Goal: Transaction & Acquisition: Obtain resource

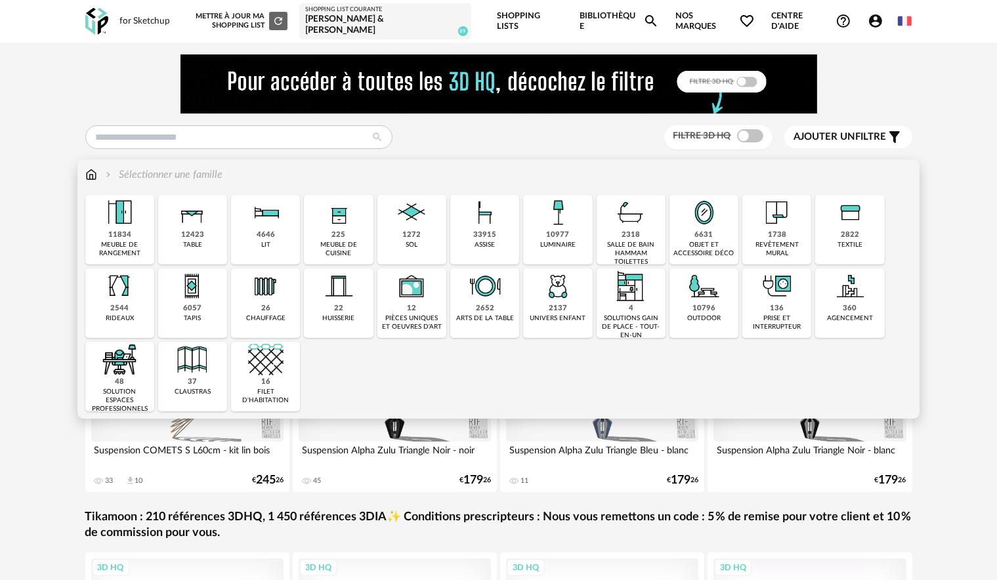
click at [768, 230] on div "1738 revêtement mural" at bounding box center [776, 230] width 69 height 70
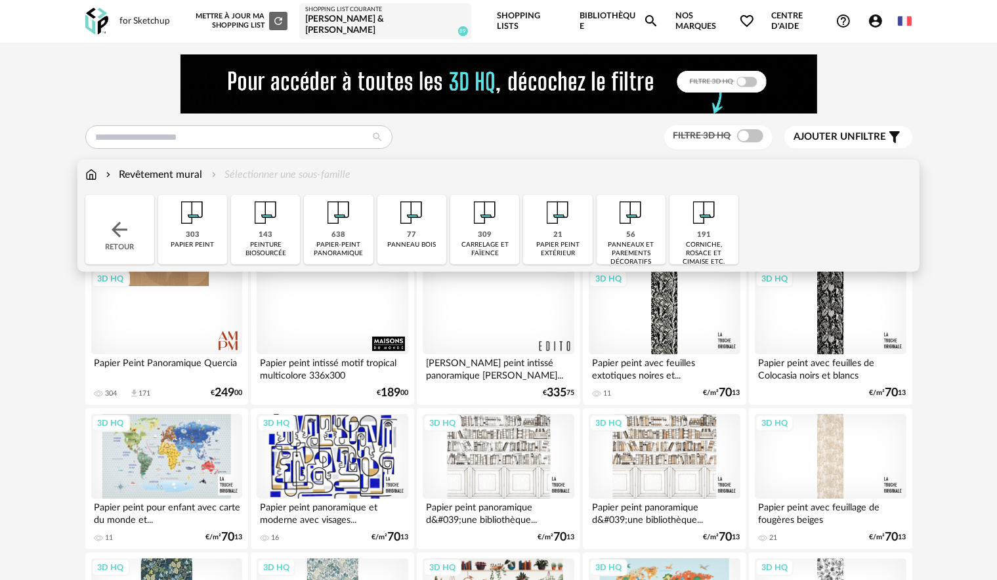
click at [325, 229] on img at bounding box center [338, 212] width 35 height 35
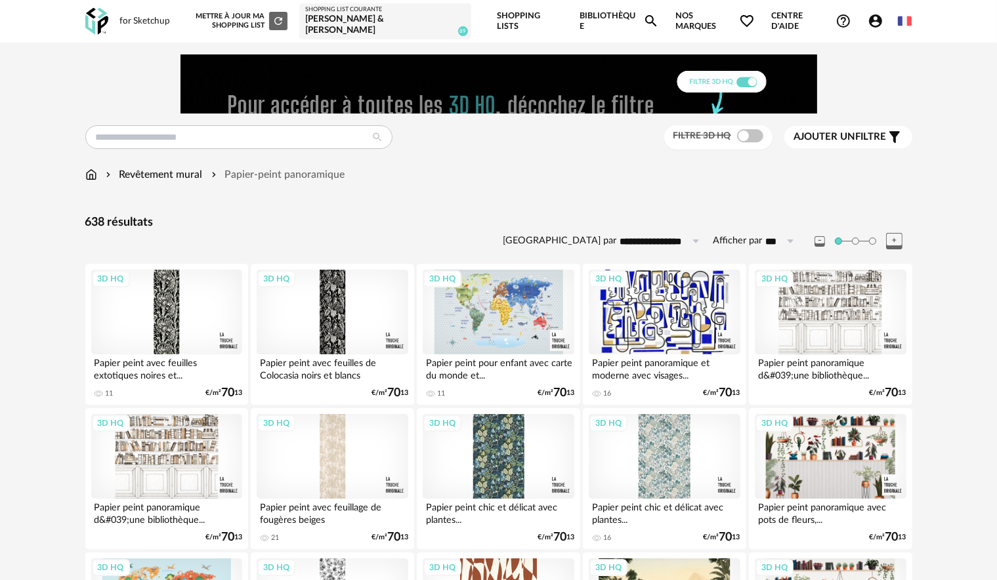
click at [881, 134] on span "Ajouter un filtre" at bounding box center [840, 137] width 93 height 13
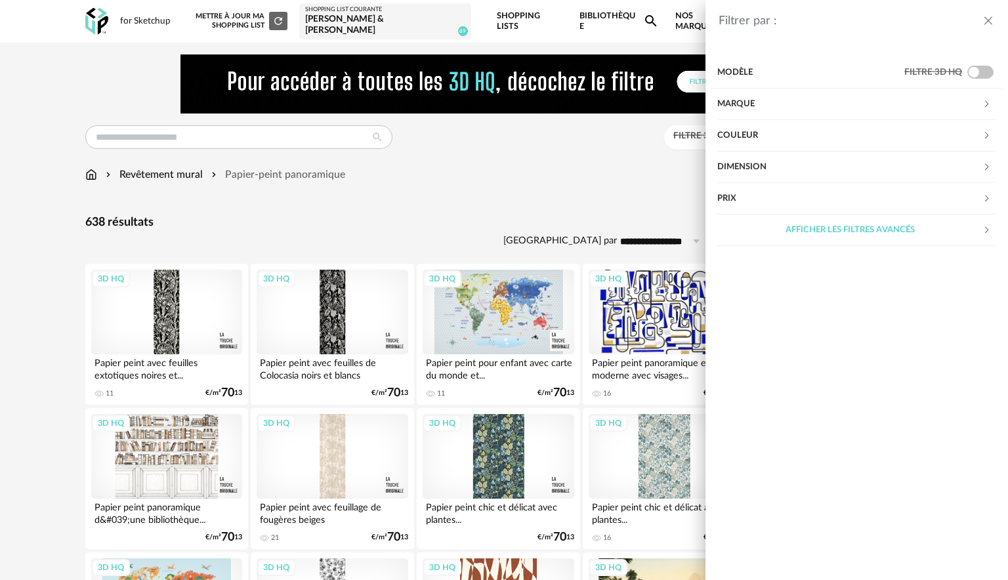
click at [771, 136] on div "Couleur" at bounding box center [849, 135] width 265 height 31
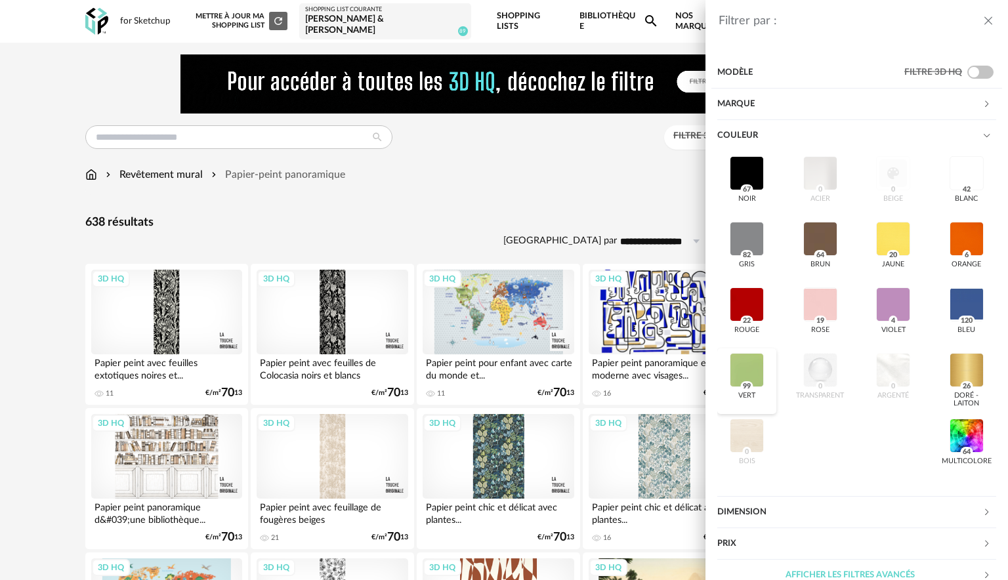
click at [747, 370] on div at bounding box center [747, 370] width 34 height 34
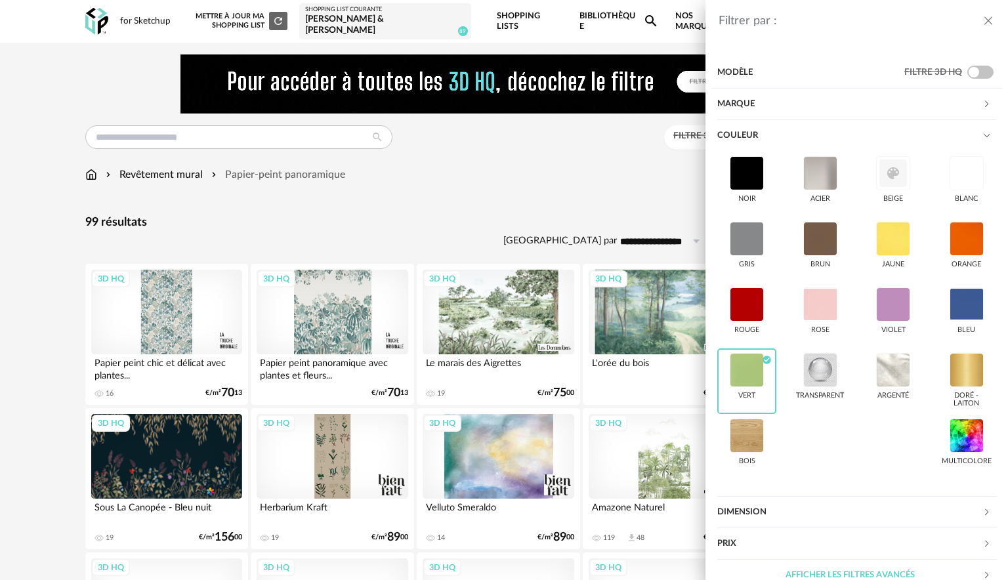
click at [489, 179] on div "Filtrer par : Modèle Filtre 3D HQ Marque &tradition 0 101 Copenhagen 0 366 Conc…" at bounding box center [504, 290] width 1008 height 580
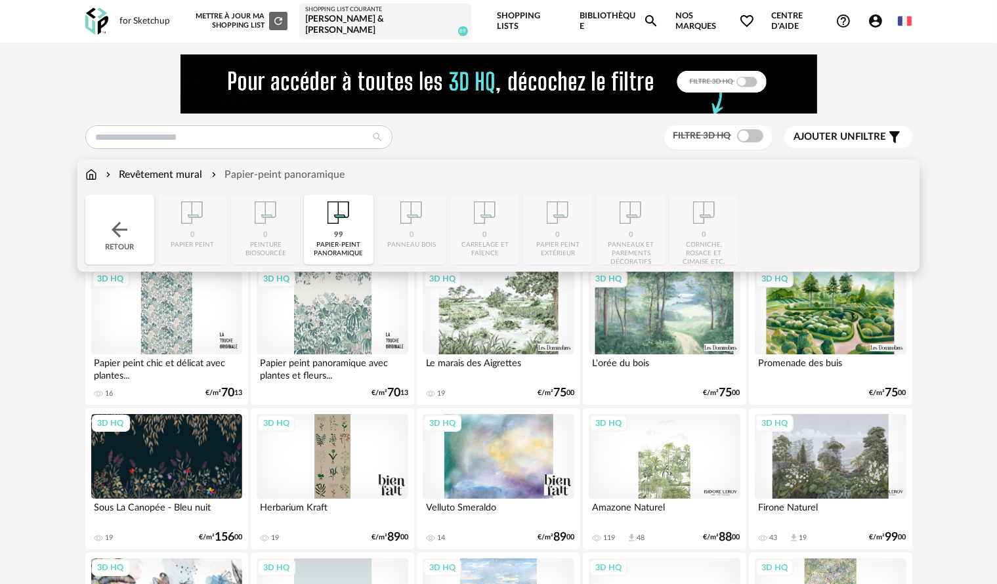
click at [94, 177] on img at bounding box center [91, 174] width 12 height 15
click at [117, 230] on img at bounding box center [120, 230] width 24 height 24
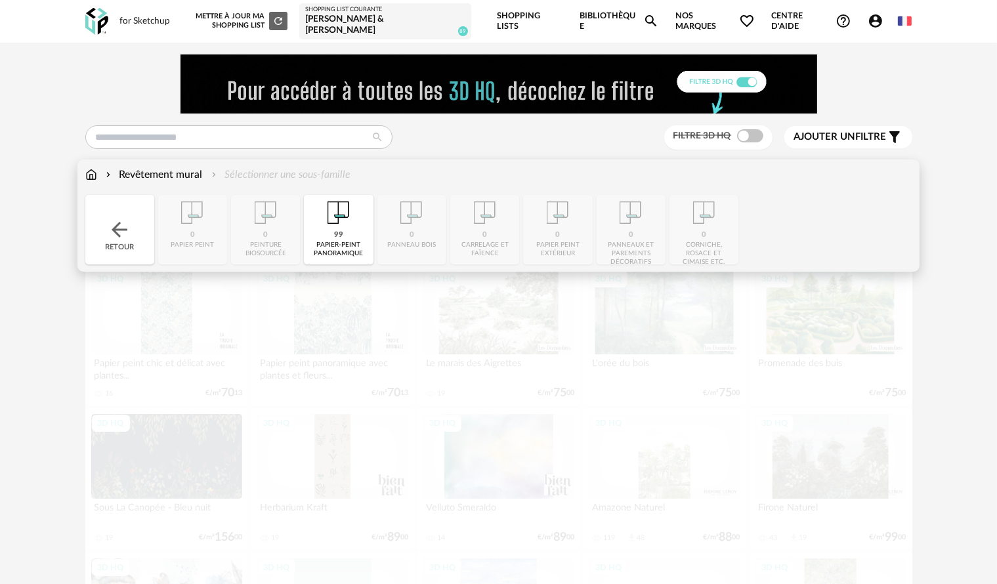
click at [91, 177] on img at bounding box center [91, 174] width 12 height 15
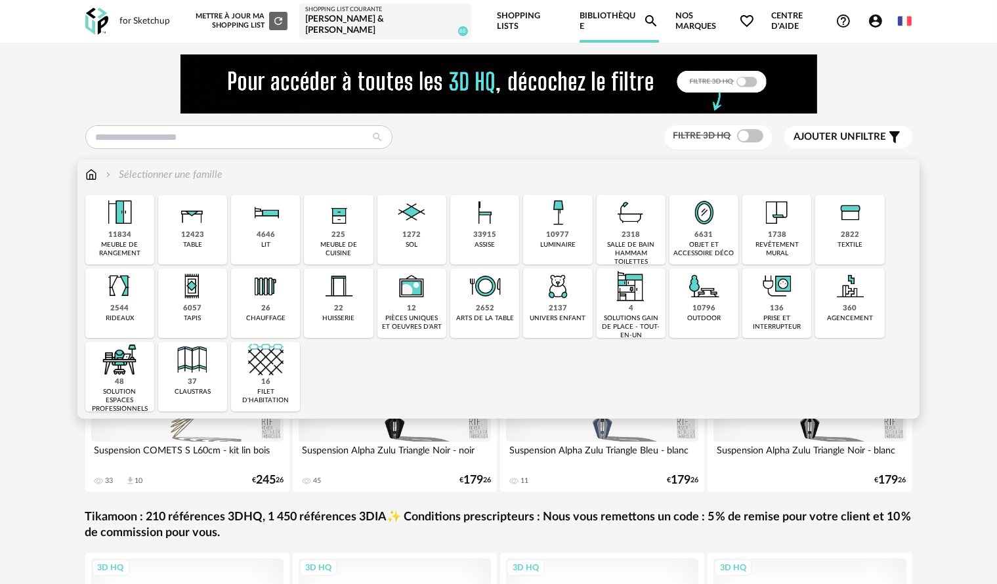
click at [478, 217] on img at bounding box center [484, 212] width 35 height 35
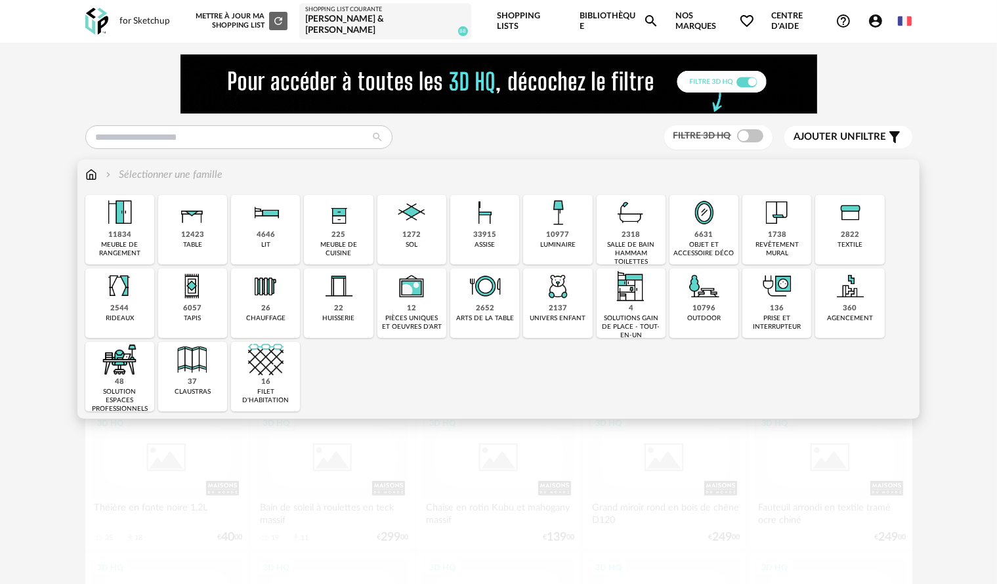
click at [500, 230] on img at bounding box center [484, 212] width 35 height 35
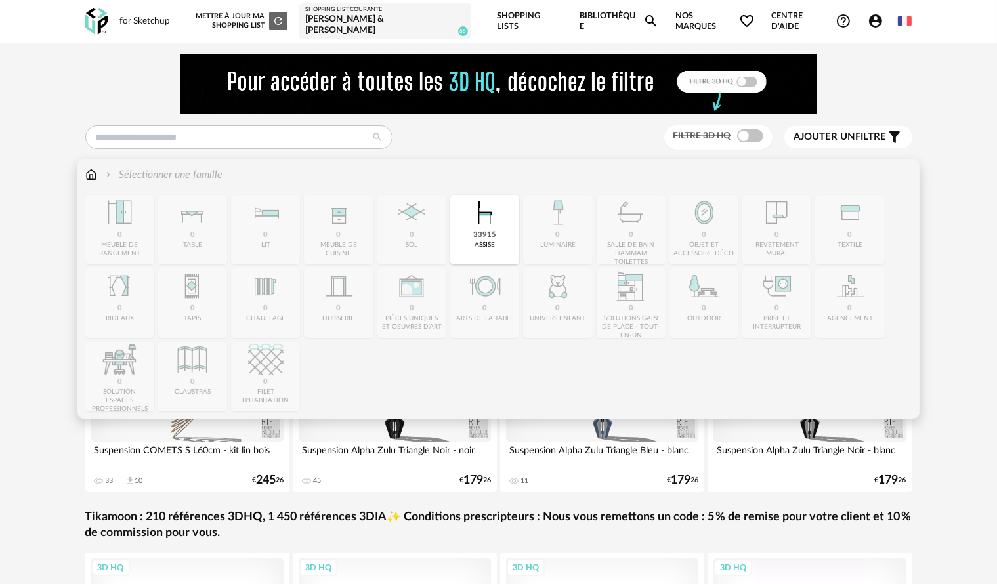
click at [499, 209] on img at bounding box center [484, 212] width 35 height 35
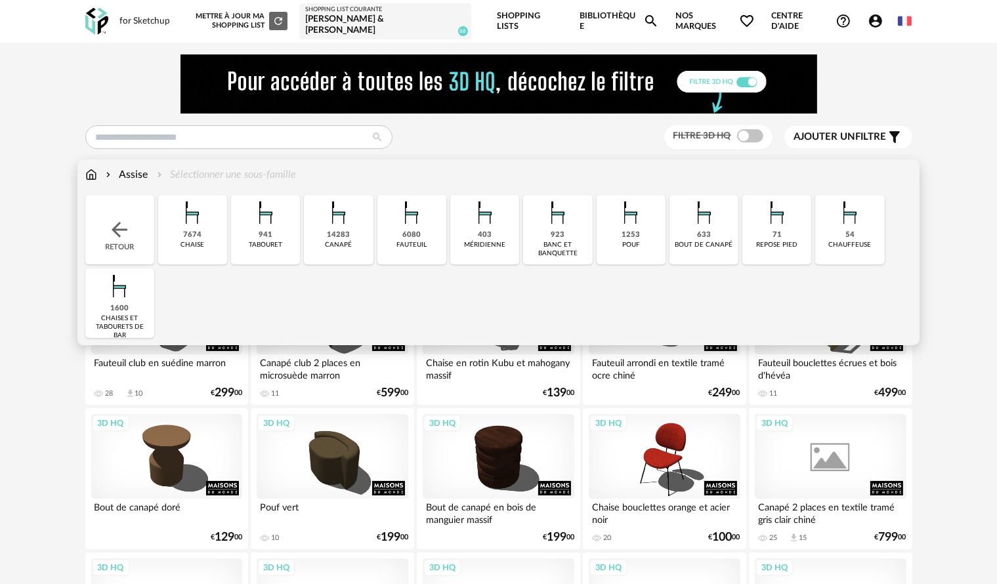
click at [122, 306] on div "1600" at bounding box center [119, 309] width 18 height 10
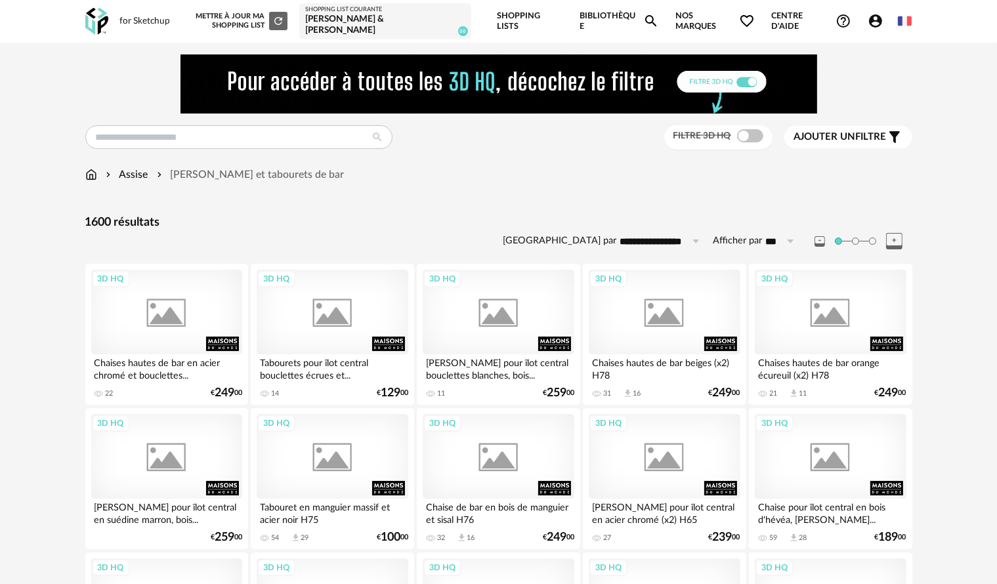
click at [669, 240] on input "**********" at bounding box center [662, 241] width 91 height 21
click at [669, 297] on span "Prix croissant" at bounding box center [666, 297] width 70 height 12
type input "**********"
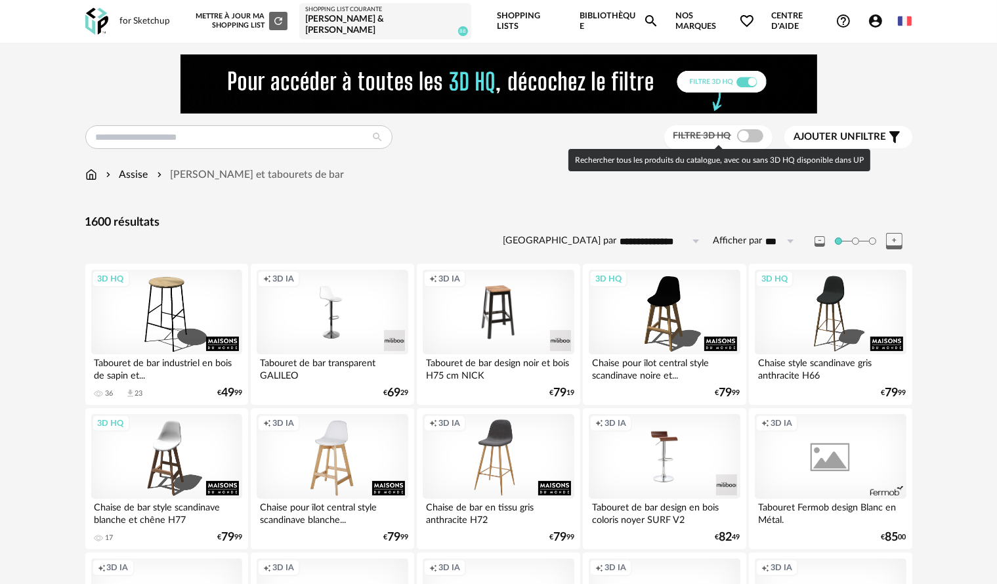
click at [759, 137] on span at bounding box center [750, 135] width 26 height 13
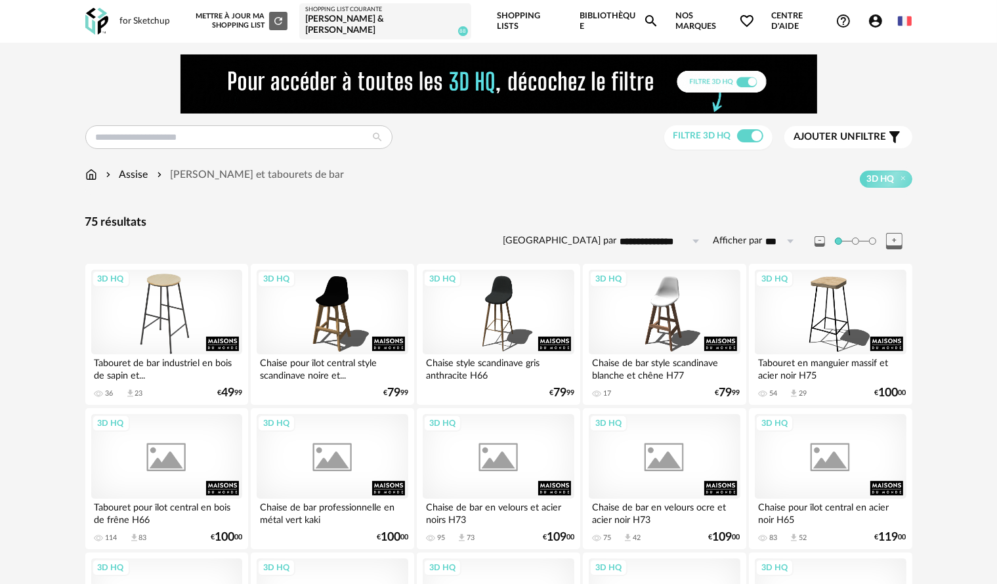
click at [171, 318] on div "3D HQ" at bounding box center [166, 312] width 151 height 85
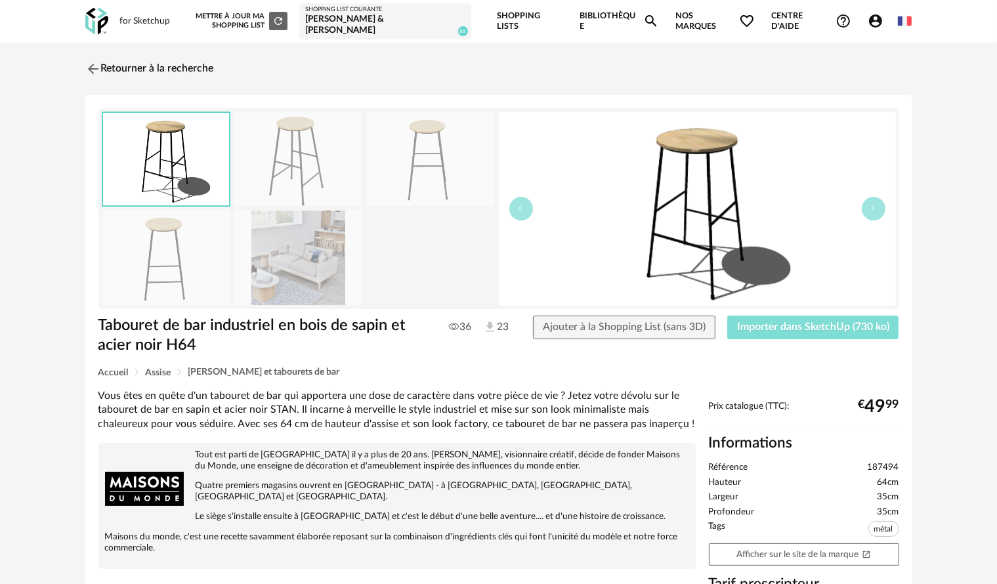
click at [815, 329] on span "Importer dans SketchUp (730 ko)" at bounding box center [813, 327] width 152 height 10
